Goal: Information Seeking & Learning: Compare options

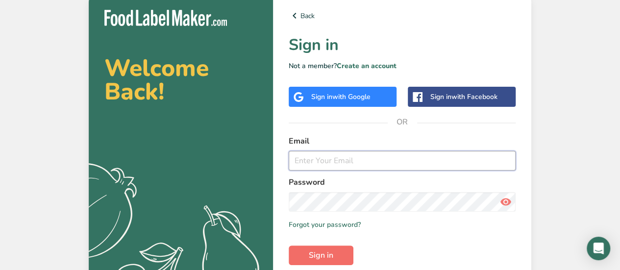
type input "[EMAIL_ADDRESS][DOMAIN_NAME]"
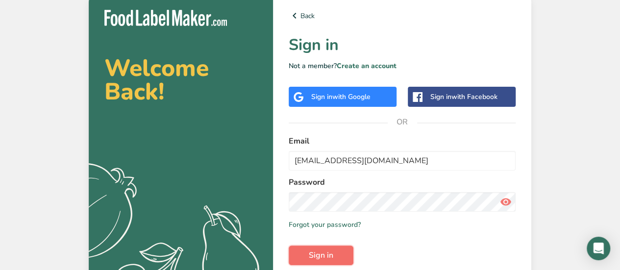
click at [324, 254] on span "Sign in" at bounding box center [321, 256] width 25 height 12
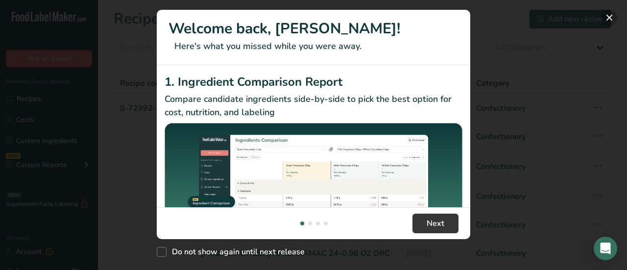
click at [609, 20] on button "New Features" at bounding box center [610, 18] width 16 height 16
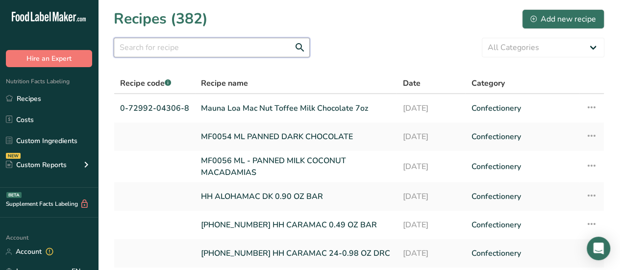
click at [175, 49] on input "text" at bounding box center [212, 48] width 196 height 20
type input "honey roast"
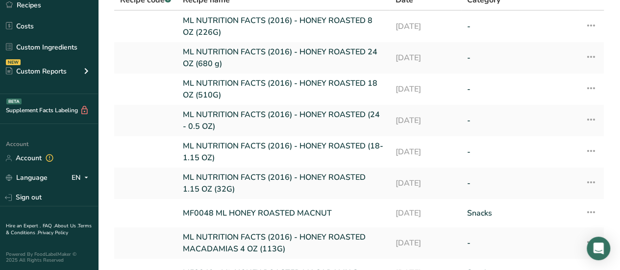
scroll to position [158, 0]
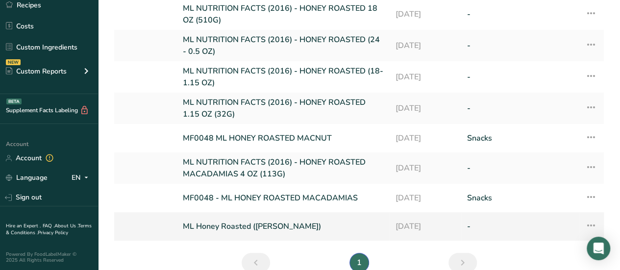
click at [269, 224] on link "ML Honey Roasted ([PERSON_NAME])" at bounding box center [283, 226] width 201 height 21
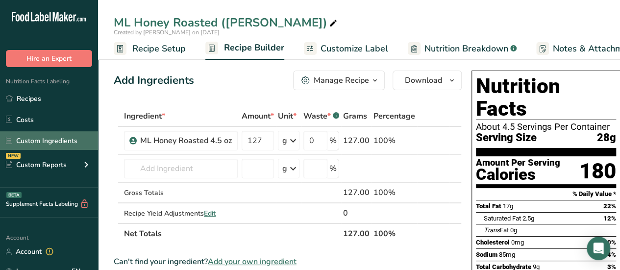
click at [43, 142] on link "Custom Ingredients" at bounding box center [49, 140] width 98 height 19
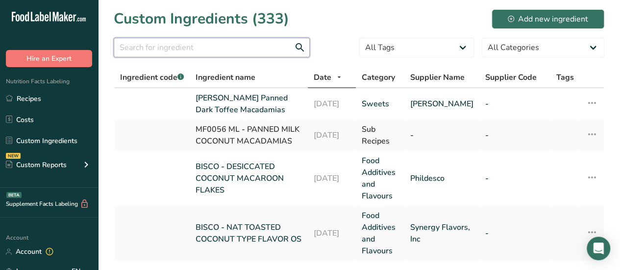
click at [187, 42] on input "text" at bounding box center [212, 48] width 196 height 20
type input "honey roast"
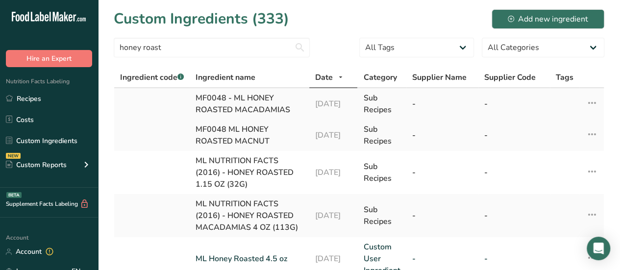
click at [207, 100] on div "MF0048 - ML HONEY ROASTED MACADAMIAS" at bounding box center [250, 104] width 108 height 24
click at [594, 103] on icon at bounding box center [592, 103] width 12 height 18
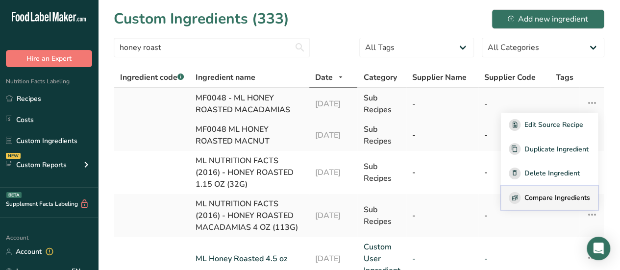
click at [519, 201] on icon "button" at bounding box center [514, 197] width 11 height 11
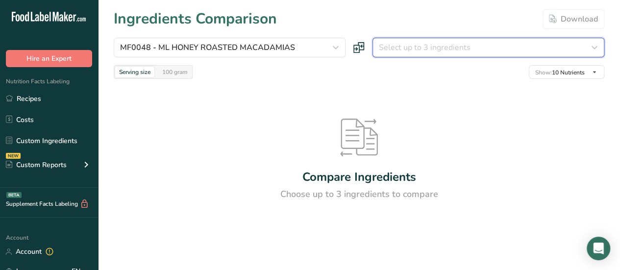
click at [404, 50] on span "Select up to 3 ingredients" at bounding box center [425, 48] width 92 height 12
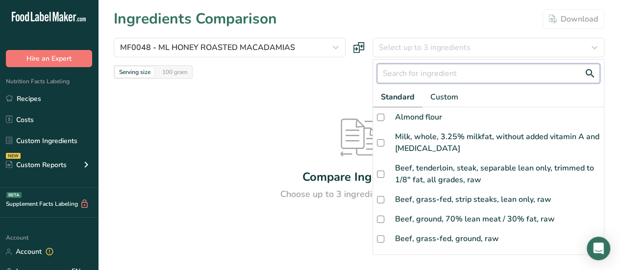
click at [408, 75] on input "text" at bounding box center [488, 74] width 223 height 20
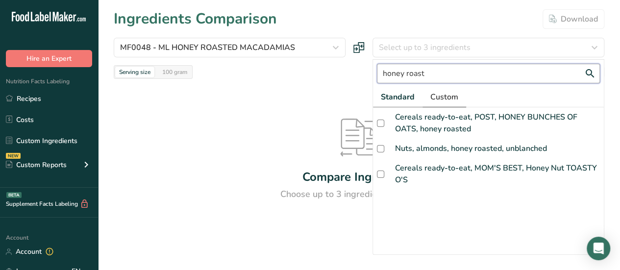
type input "honey roast"
click at [433, 97] on span "Custom" at bounding box center [444, 97] width 28 height 12
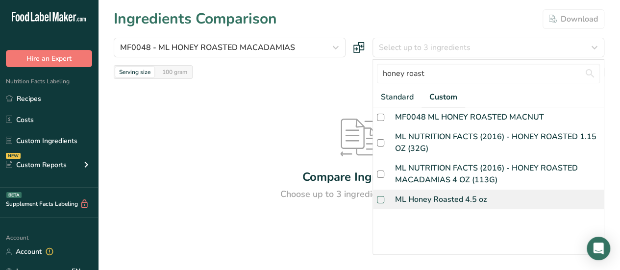
click at [387, 201] on label at bounding box center [382, 199] width 11 height 7
click at [383, 201] on input "checkbox" at bounding box center [380, 200] width 6 height 6
checkbox input "true"
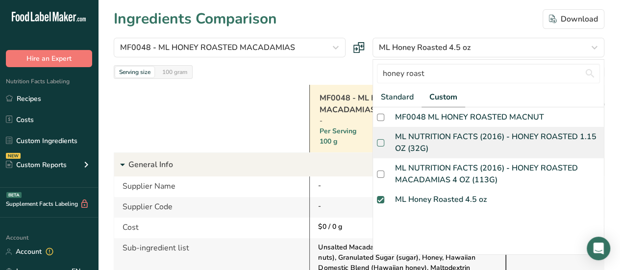
click at [378, 143] on span at bounding box center [380, 142] width 7 height 7
click at [378, 143] on input "checkbox" at bounding box center [380, 143] width 6 height 6
checkbox input "true"
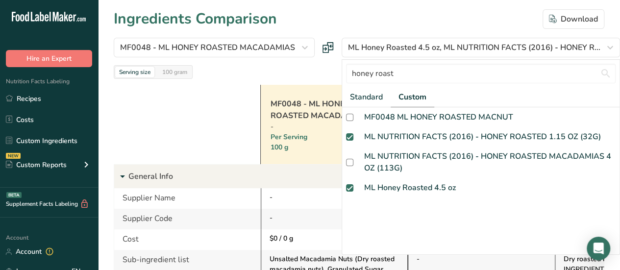
click at [363, 23] on div "Ingredients Comparison Download" at bounding box center [359, 19] width 491 height 22
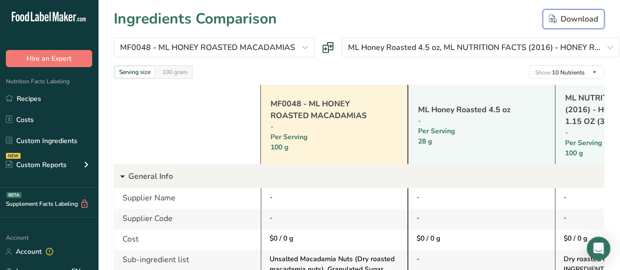
click at [564, 18] on div "Download" at bounding box center [573, 19] width 49 height 12
